Goal: Check status: Check status

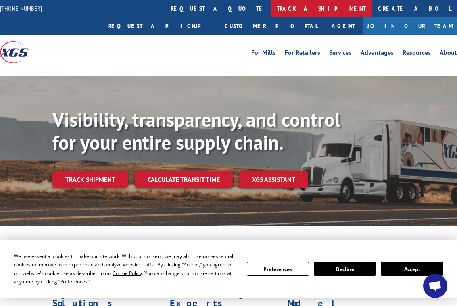
click at [270, 11] on link "track a shipment" at bounding box center [320, 8] width 101 height 17
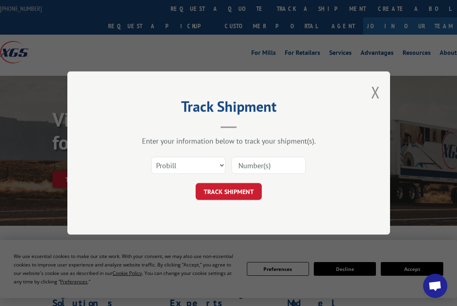
click at [200, 175] on div "Select category... Probill BOL PO" at bounding box center [229, 165] width 242 height 27
click at [199, 170] on select "Select category... Probill BOL PO" at bounding box center [188, 165] width 74 height 17
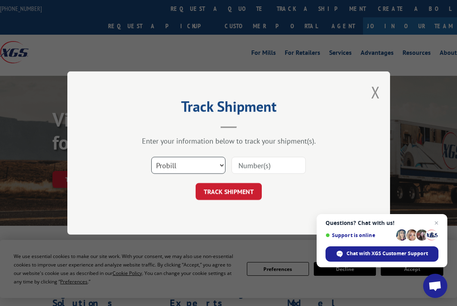
select select "bol"
click at [151, 157] on select "Select category... Probill BOL PO" at bounding box center [188, 165] width 74 height 17
click at [249, 164] on input at bounding box center [268, 165] width 74 height 17
paste input "7084422"
type input "7084422"
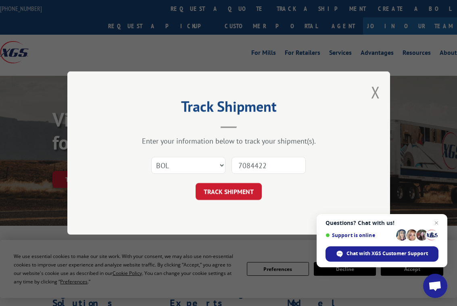
click at [238, 181] on form "Select category... Probill BOL PO 7084422 TRACK SHIPMENT" at bounding box center [229, 176] width 242 height 48
click at [238, 182] on form "Select category... Probill BOL PO 7084422 TRACK SHIPMENT" at bounding box center [229, 176] width 242 height 48
click at [238, 190] on button "TRACK SHIPMENT" at bounding box center [228, 191] width 66 height 17
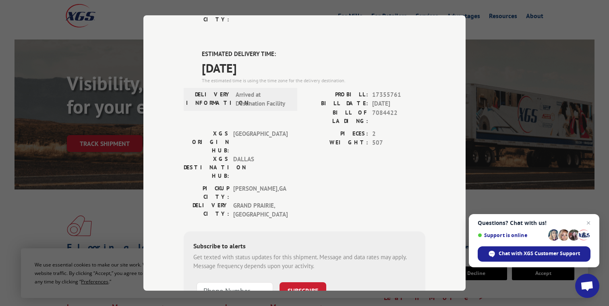
scroll to position [209, 0]
click at [456, 130] on div "Track Shipment DELIVERED DELIVERY INFORMATION: [DATE] 12:30 pm [PERSON_NAME] PR…" at bounding box center [304, 153] width 609 height 306
